Goal: Transaction & Acquisition: Subscribe to service/newsletter

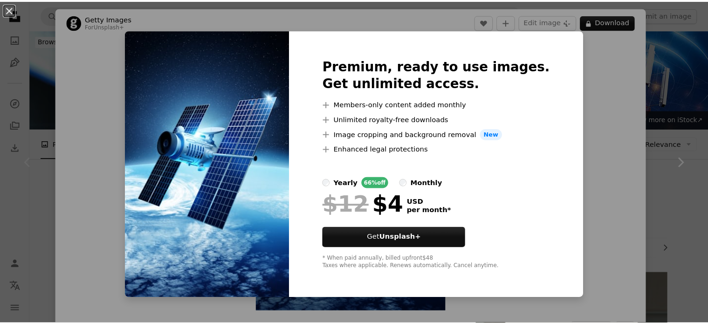
scroll to position [280, 0]
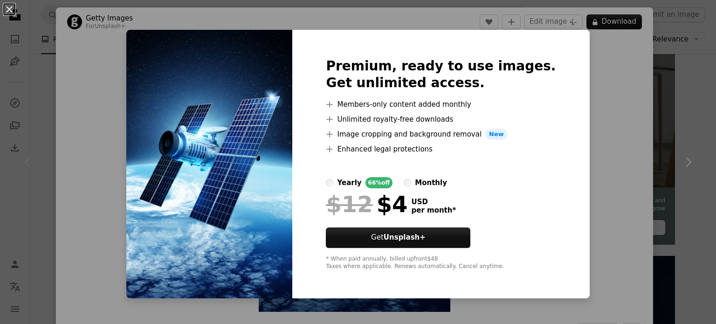
drag, startPoint x: 266, startPoint y: 214, endPoint x: 302, endPoint y: 206, distance: 36.4
click at [267, 214] on img at bounding box center [209, 164] width 166 height 269
click at [621, 174] on div "An X shape Premium, ready to use images. Get unlimited access. A plus sign Memb…" at bounding box center [358, 162] width 716 height 324
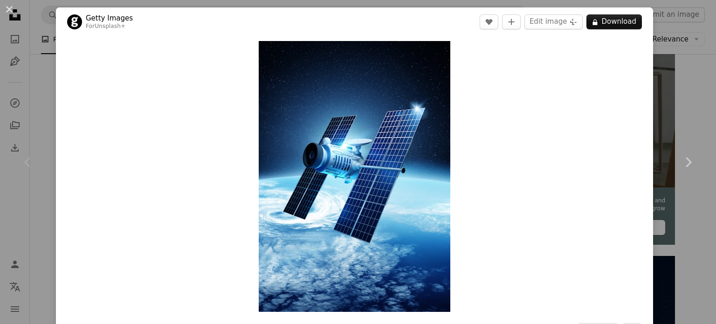
click at [679, 54] on div "An X shape Chevron left Chevron right Getty Images For Unsplash+ A heart A plus…" at bounding box center [358, 162] width 716 height 324
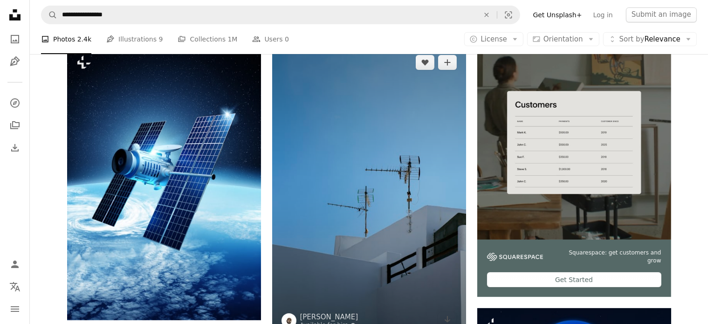
scroll to position [233, 0]
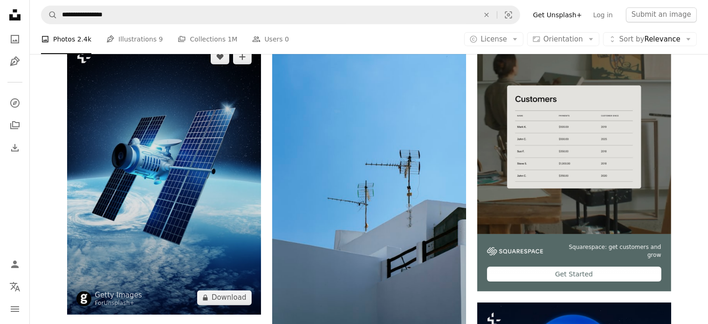
click at [179, 147] on img at bounding box center [164, 177] width 194 height 274
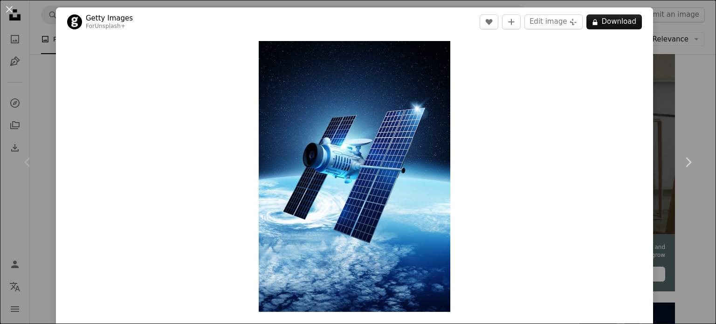
click at [613, 29] on header "Getty Images For Unsplash+ A heart A plus sign Edit image Plus sign for Unsplas…" at bounding box center [354, 21] width 597 height 29
click at [615, 26] on button "A lock Download" at bounding box center [614, 21] width 55 height 15
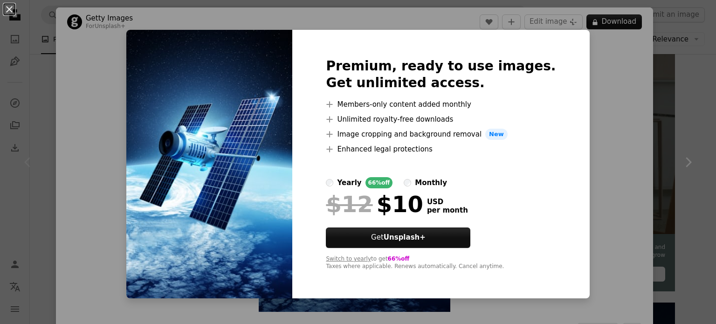
click at [471, 270] on div "Switch to yearly to get 66% off Taxes where applicable. Renews automatically. C…" at bounding box center [441, 263] width 230 height 15
click at [587, 136] on div "An X shape Premium, ready to use images. Get unlimited access. A plus sign Memb…" at bounding box center [358, 162] width 716 height 324
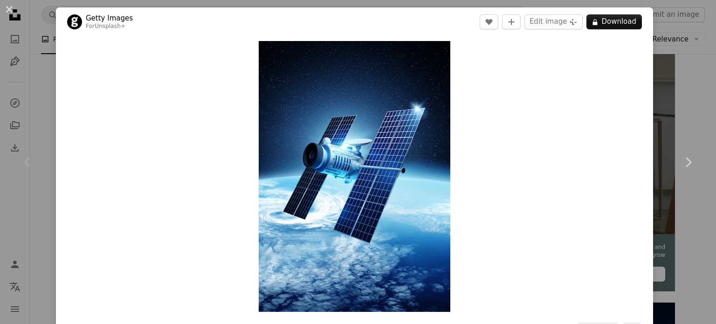
click at [674, 54] on div "An X shape Chevron left Chevron right Getty Images For Unsplash+ A heart A plus…" at bounding box center [358, 162] width 716 height 324
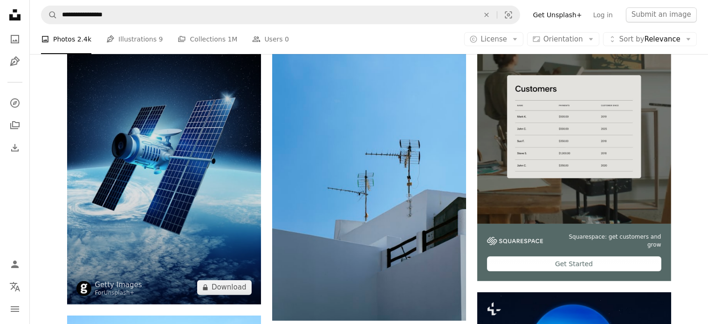
scroll to position [233, 0]
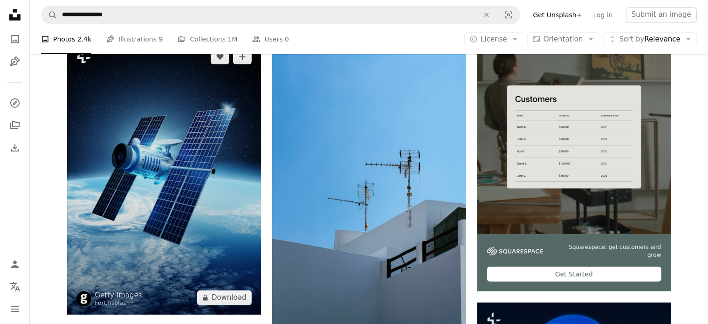
click at [222, 137] on img at bounding box center [164, 177] width 194 height 274
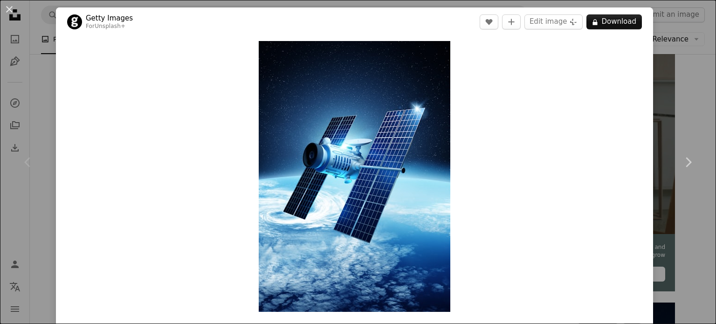
click at [679, 62] on div "An X shape Chevron left Chevron right Getty Images For Unsplash+ A heart A plus…" at bounding box center [358, 162] width 716 height 324
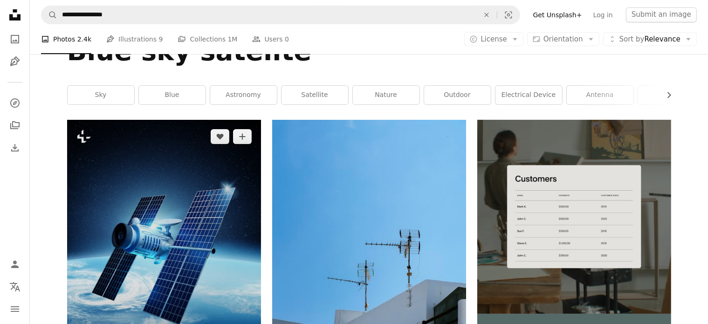
scroll to position [140, 0]
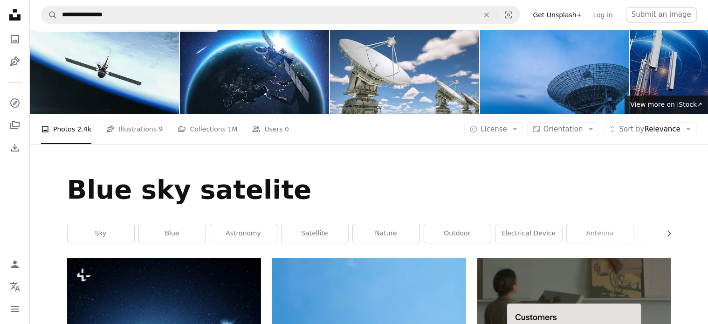
scroll to position [0, 0]
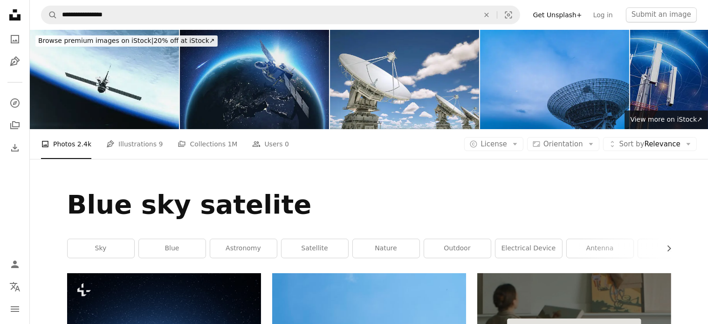
click at [266, 86] on img at bounding box center [254, 79] width 149 height 99
